Goal: Task Accomplishment & Management: Use online tool/utility

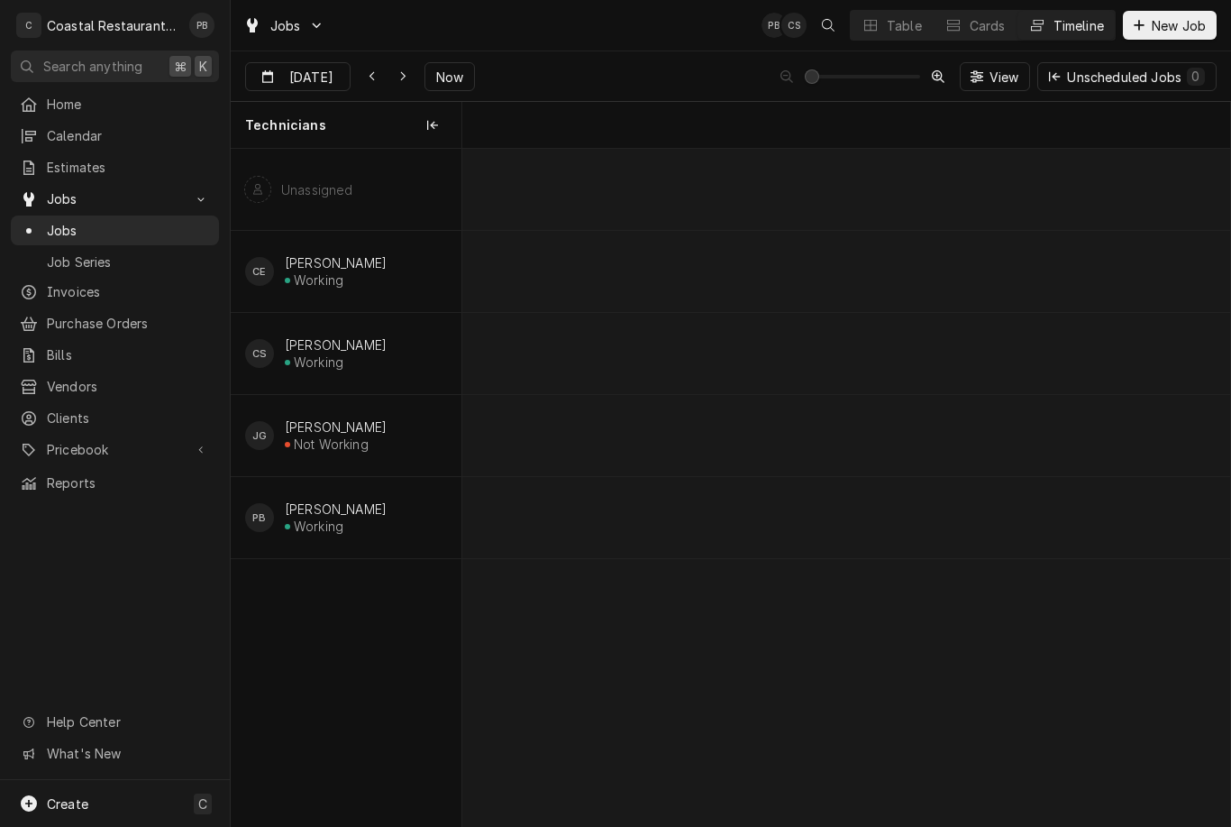
scroll to position [0, 15214]
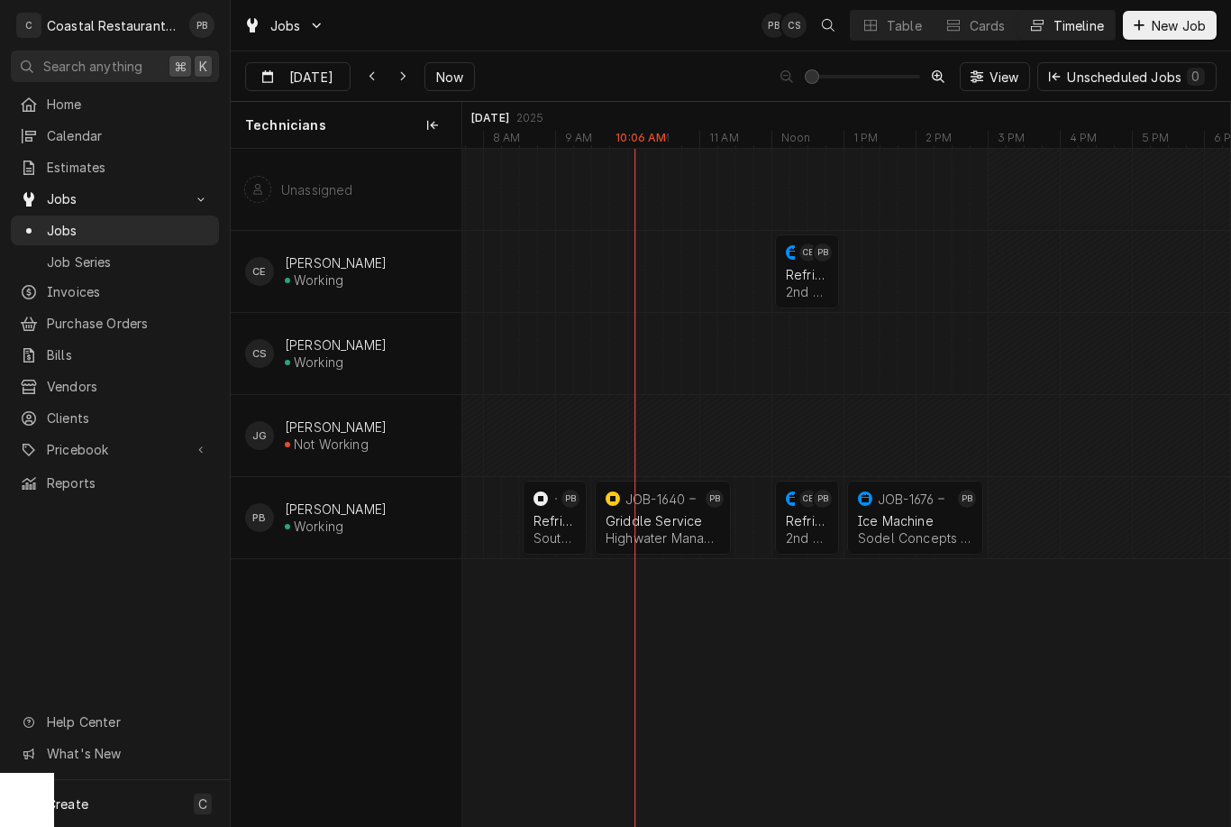
click at [814, 522] on div "Refrigeration" at bounding box center [807, 520] width 42 height 15
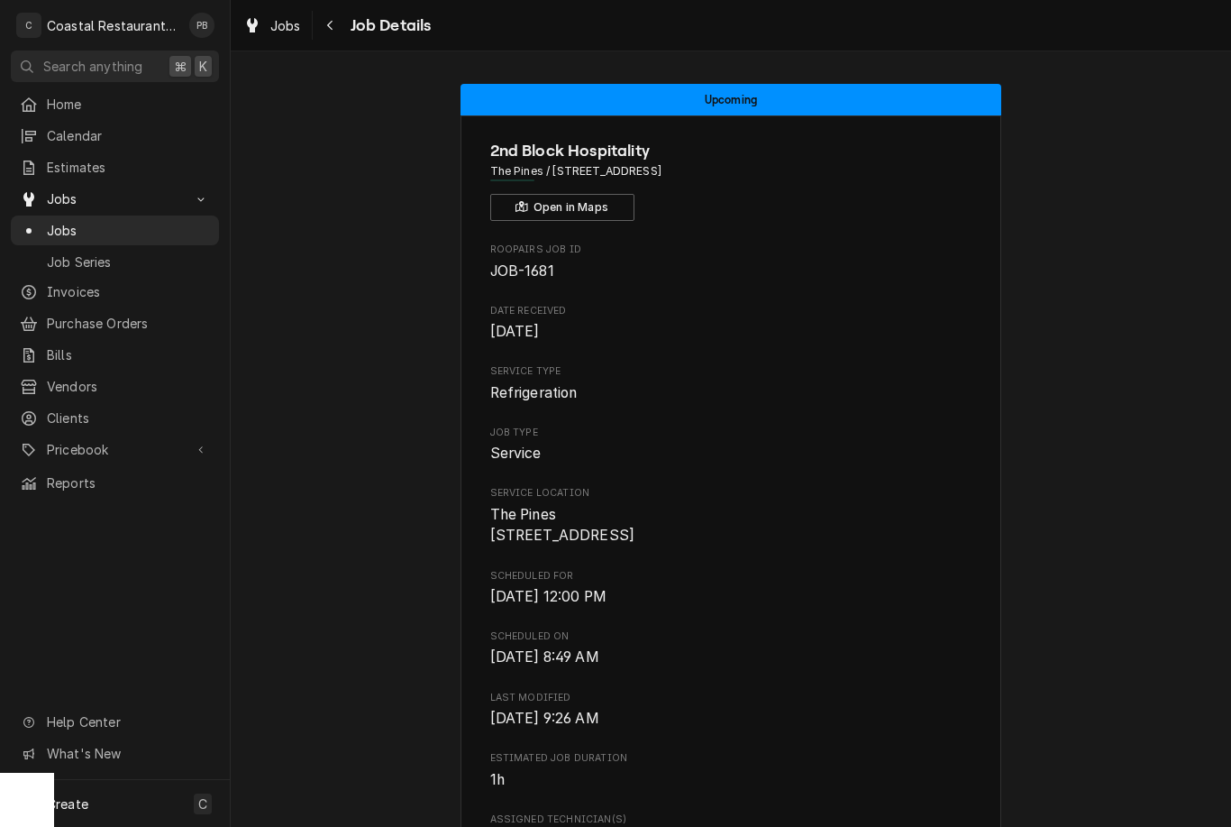
click at [89, 221] on span "Jobs" at bounding box center [128, 230] width 163 height 19
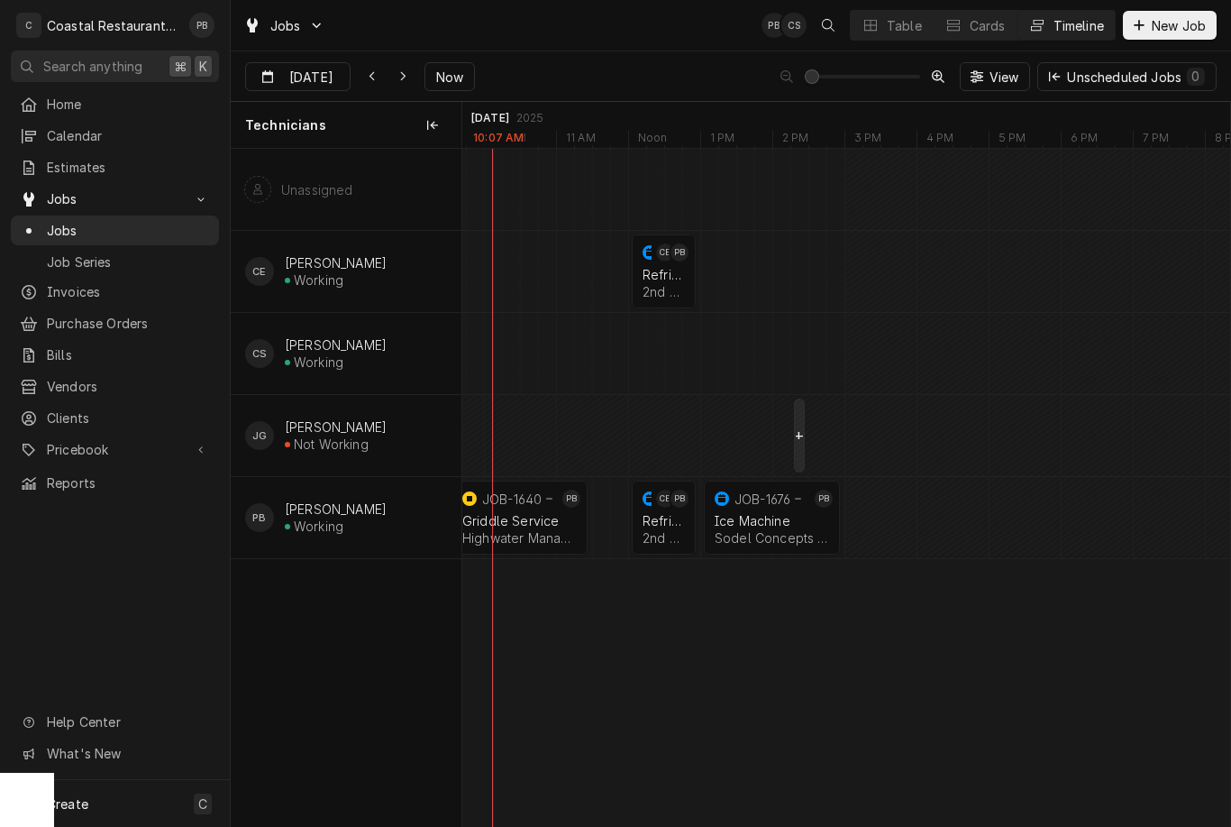
scroll to position [0, 15355]
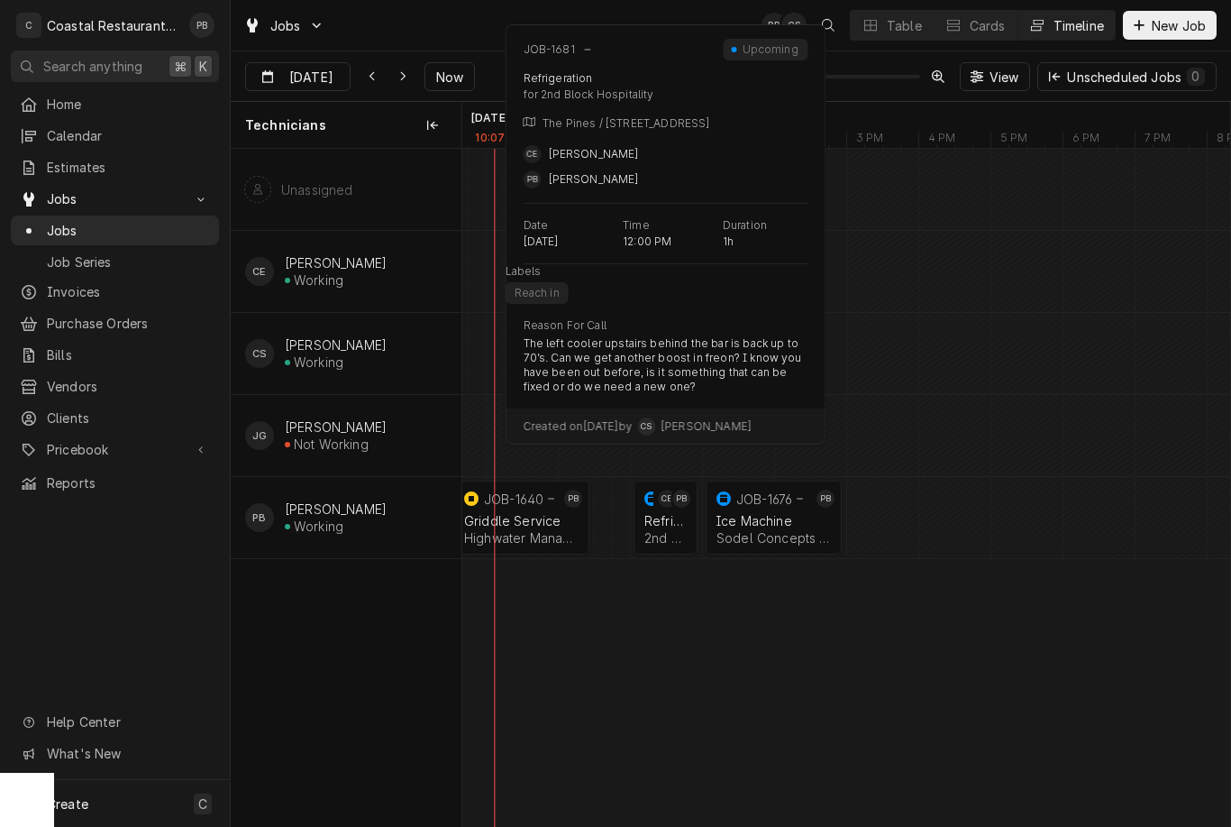
click at [654, 518] on div "Dynamic Content Wrapper" at bounding box center [645, 517] width 22 height 74
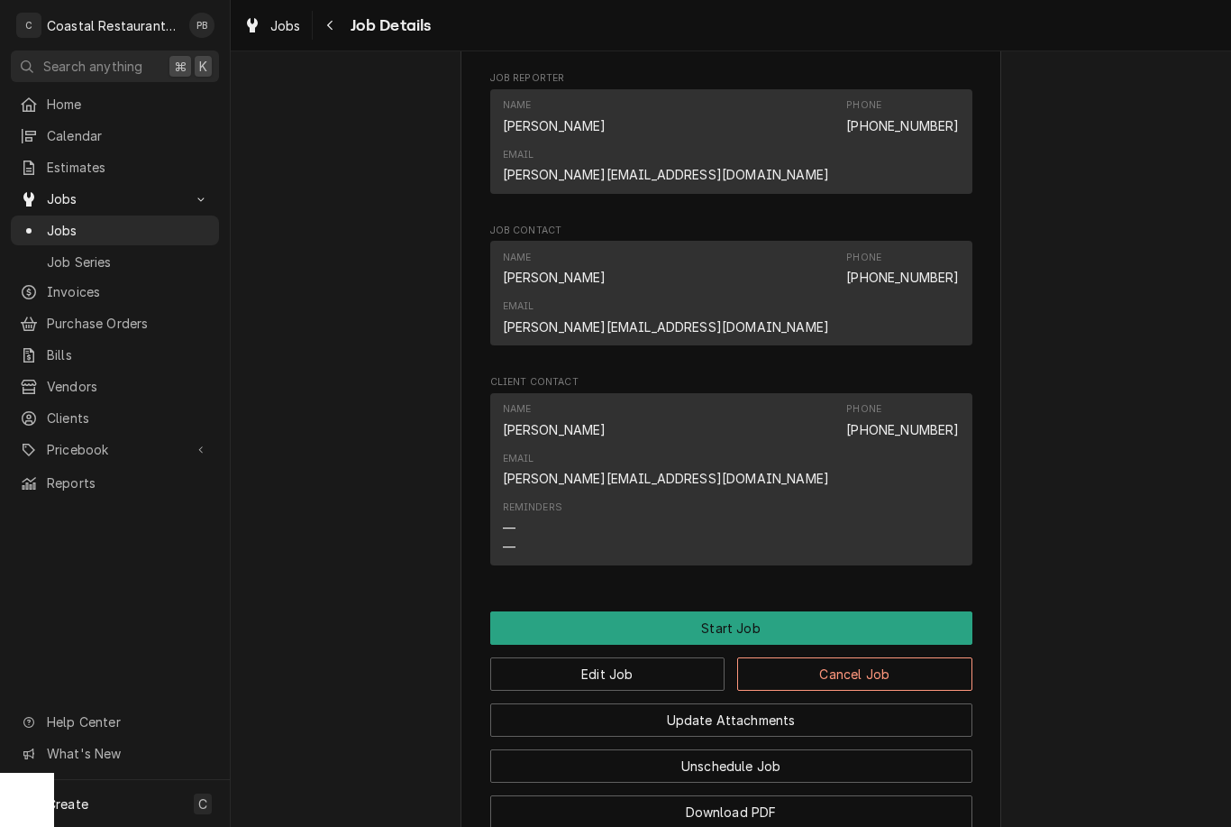
scroll to position [1084, 0]
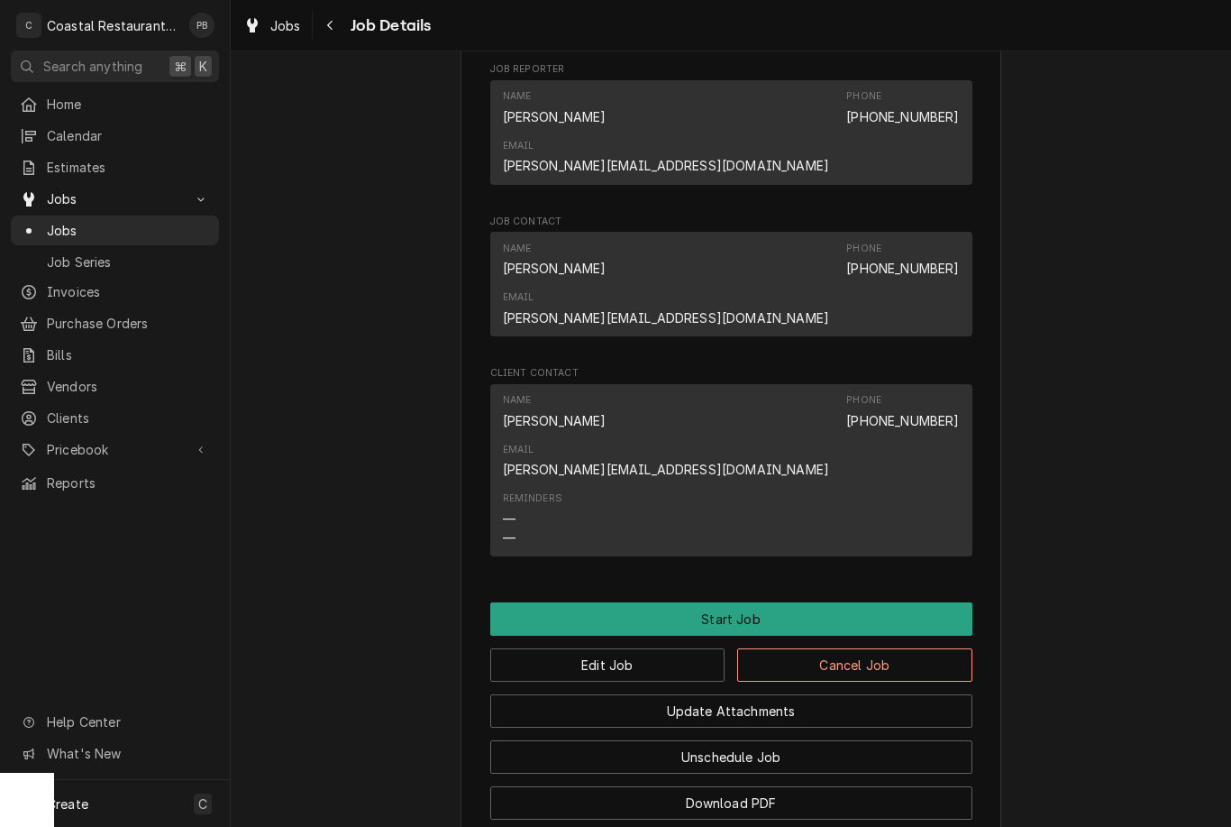
click at [746, 602] on button "Start Job" at bounding box center [731, 618] width 482 height 33
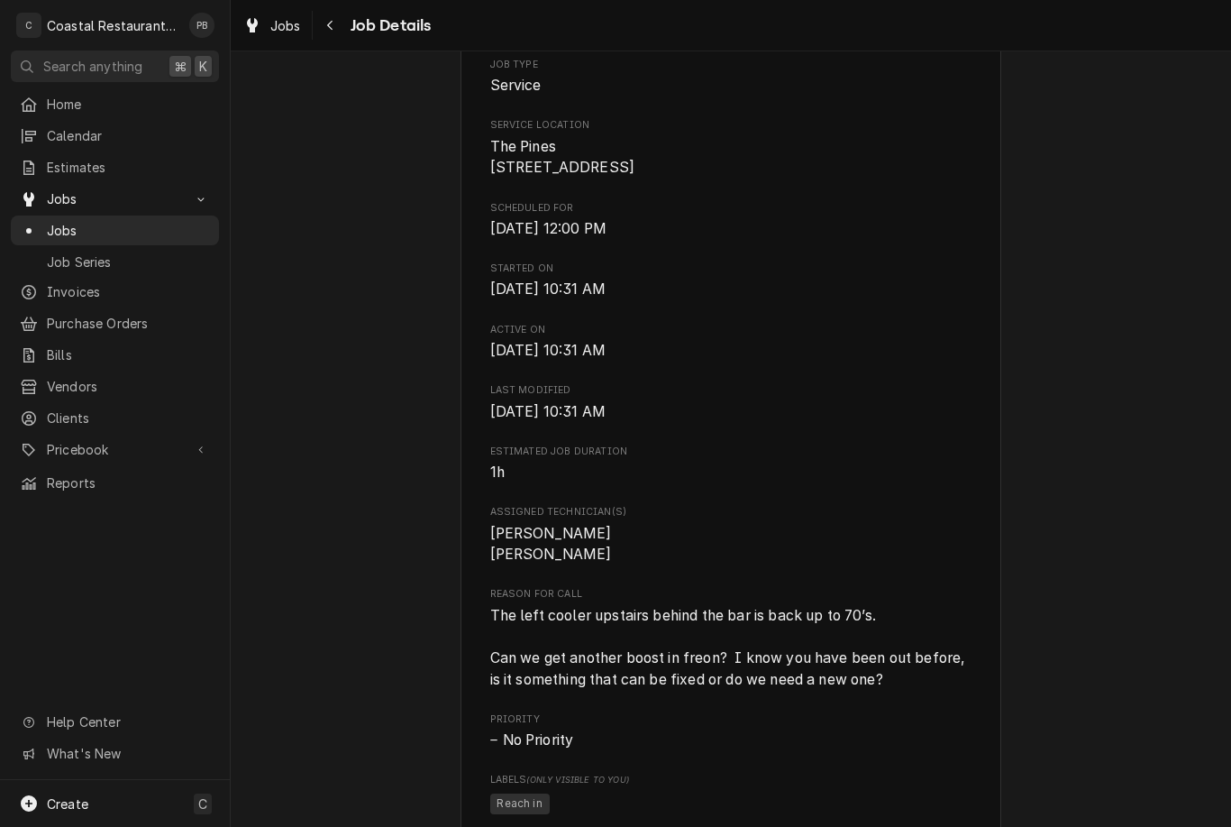
scroll to position [485, 0]
